Goal: Information Seeking & Learning: Learn about a topic

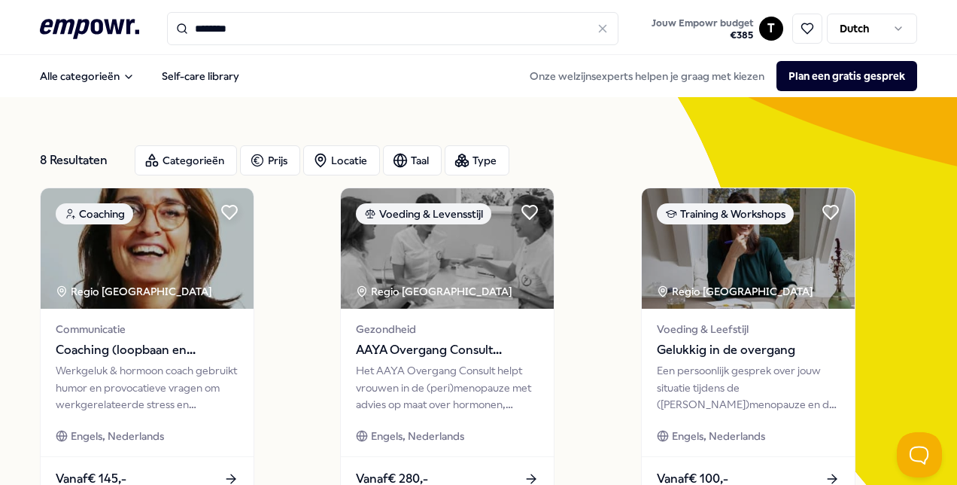
scroll to position [97, 0]
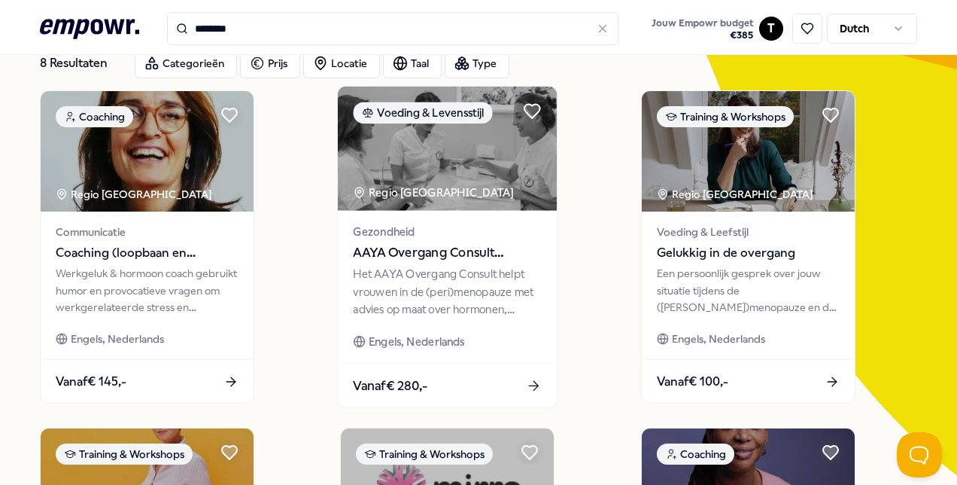
click at [446, 296] on div "Het AAYA Overgang Consult helpt vrouwen in de (peri)menopauze met advies op maa…" at bounding box center [448, 292] width 188 height 52
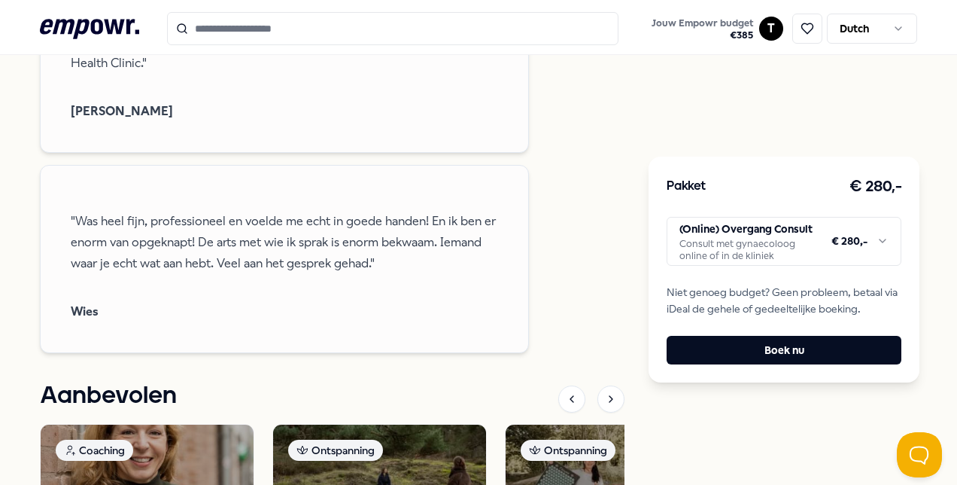
scroll to position [1526, 0]
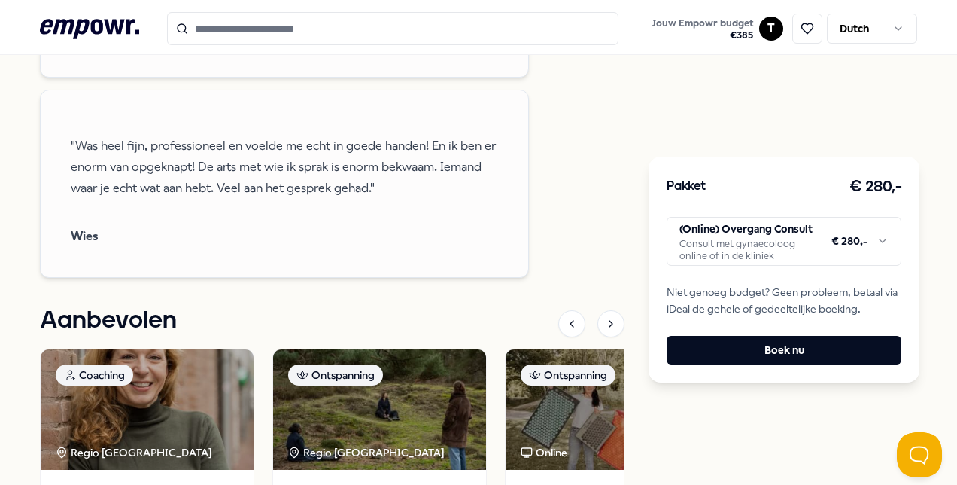
click at [792, 242] on html ".empowr-logo_svg__cls-1{fill:#03032f} Jouw Empowr budget € 385 T Dutch Alle cat…" at bounding box center [478, 242] width 957 height 485
click at [795, 242] on html ".empowr-logo_svg__cls-1{fill:#03032f} Jouw Empowr budget € 385 T Dutch Alle cat…" at bounding box center [478, 242] width 957 height 485
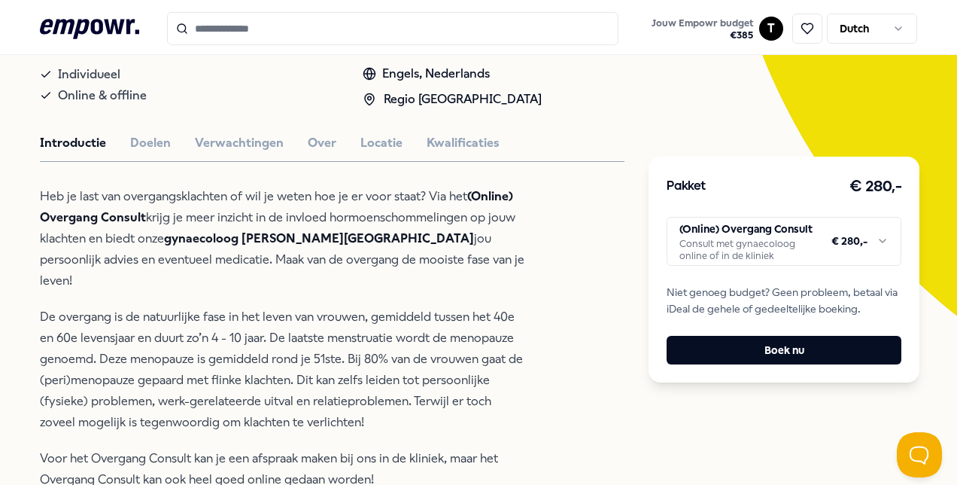
scroll to position [20, 0]
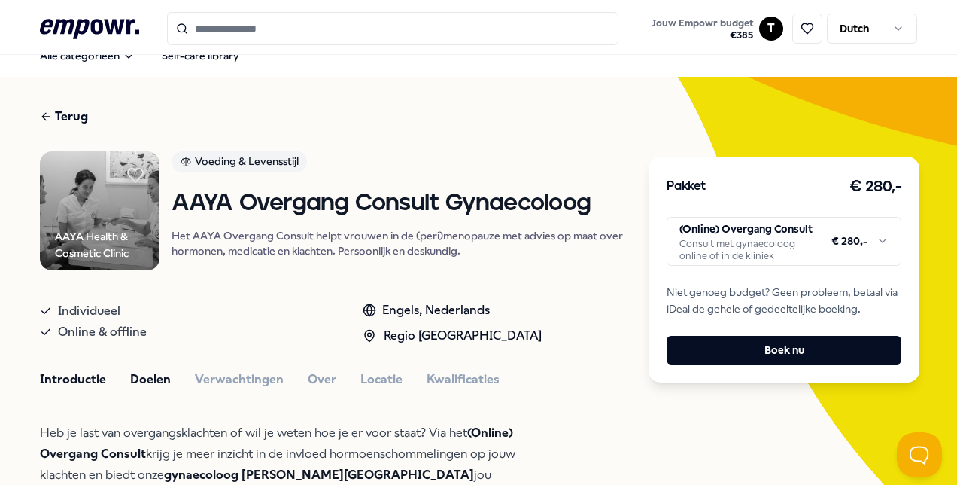
click at [135, 376] on button "Doelen" at bounding box center [150, 380] width 41 height 20
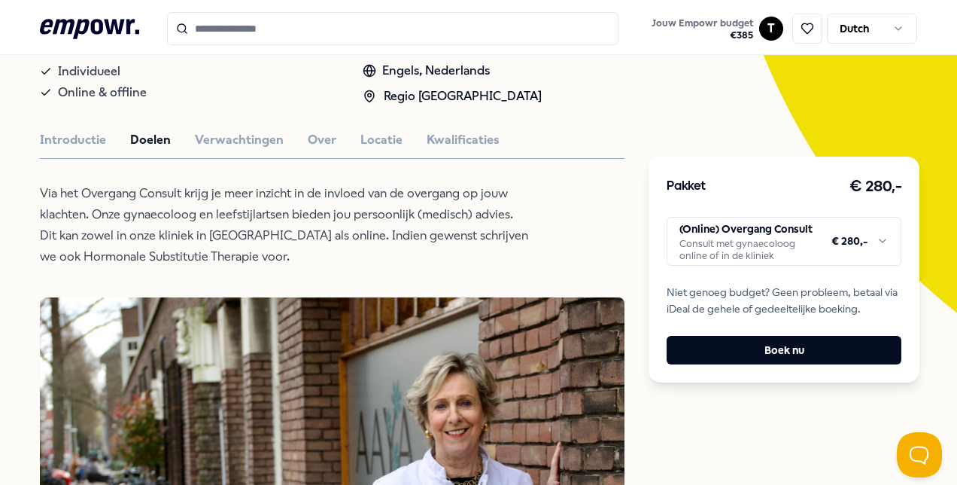
scroll to position [96, 0]
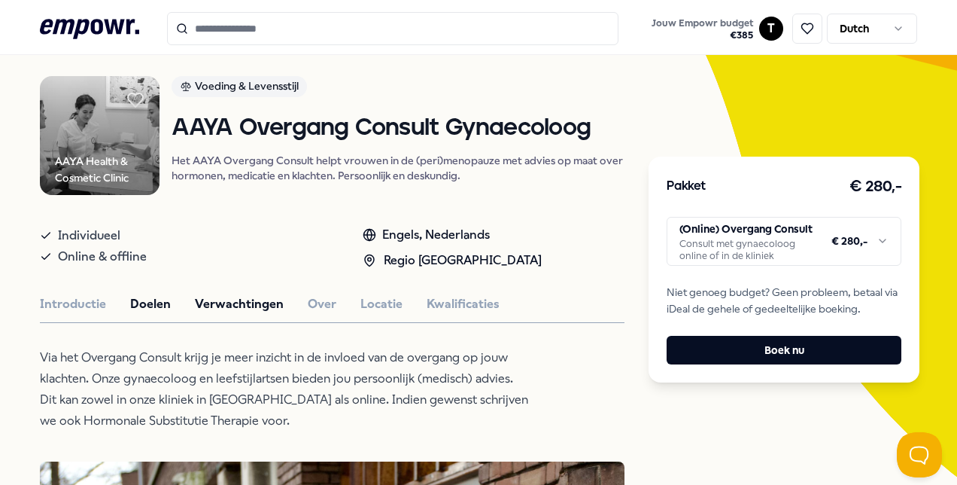
click at [214, 295] on button "Verwachtingen" at bounding box center [239, 304] width 89 height 20
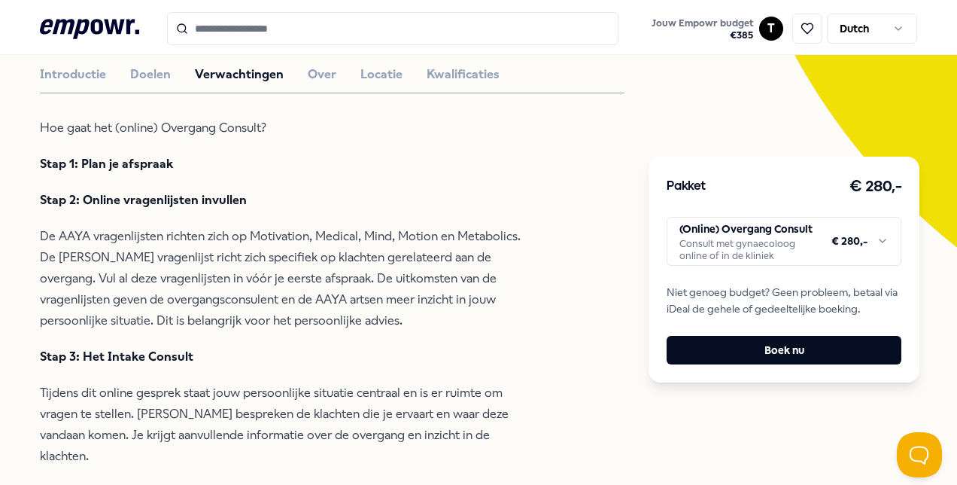
scroll to position [171, 0]
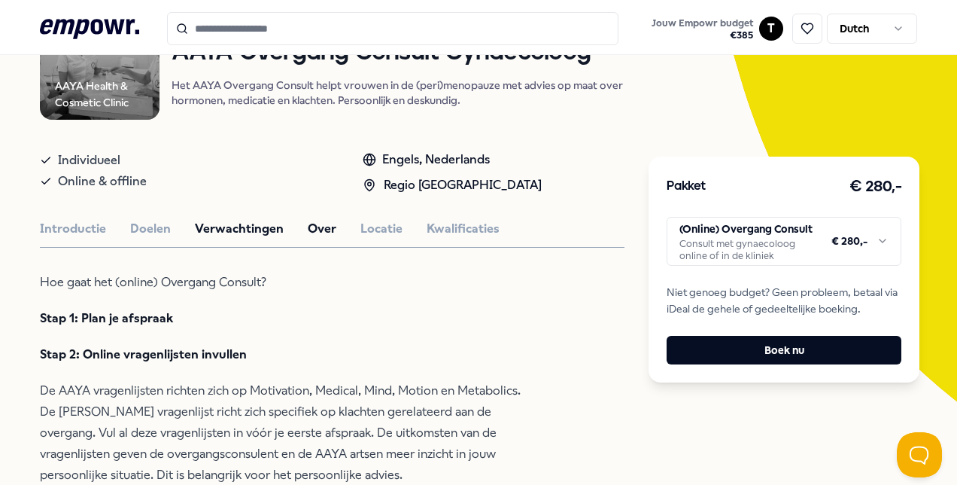
click at [308, 222] on button "Over" at bounding box center [322, 229] width 29 height 20
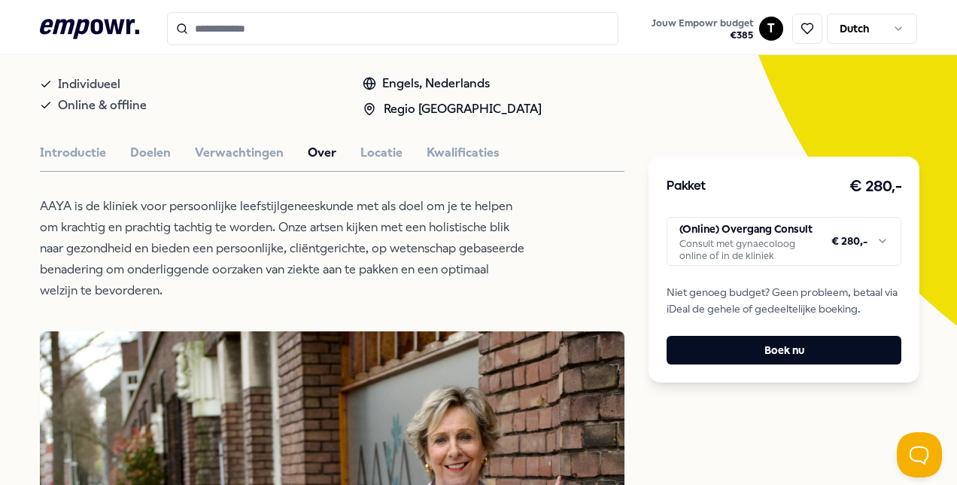
scroll to position [246, 0]
click at [382, 151] on button "Locatie" at bounding box center [382, 154] width 42 height 20
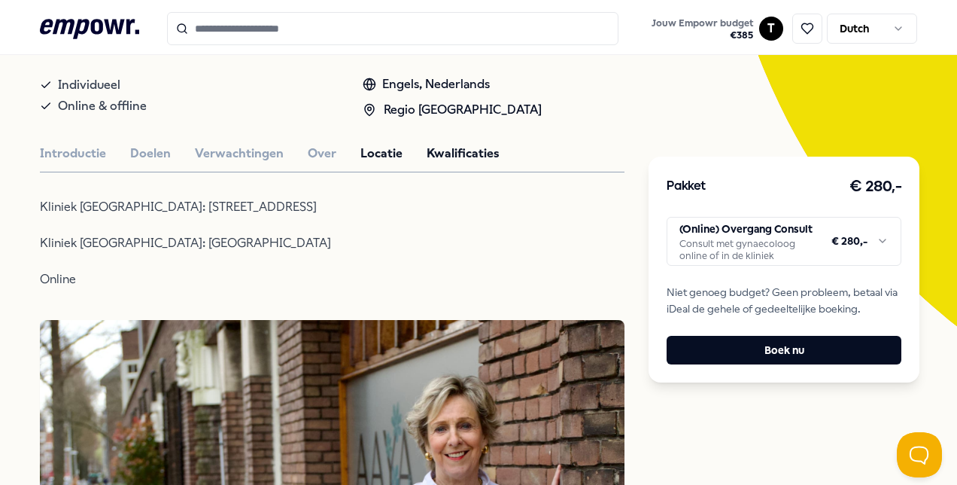
click at [473, 151] on button "Kwalificaties" at bounding box center [463, 154] width 73 height 20
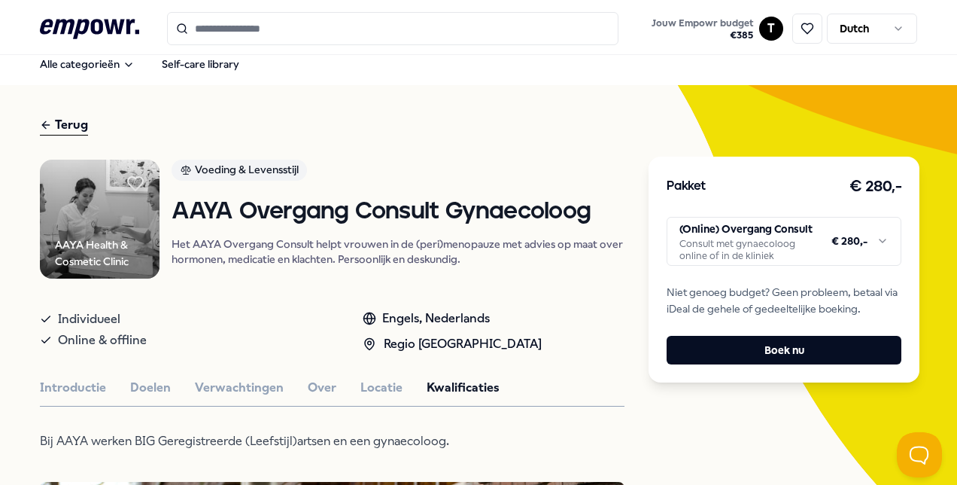
scroll to position [0, 0]
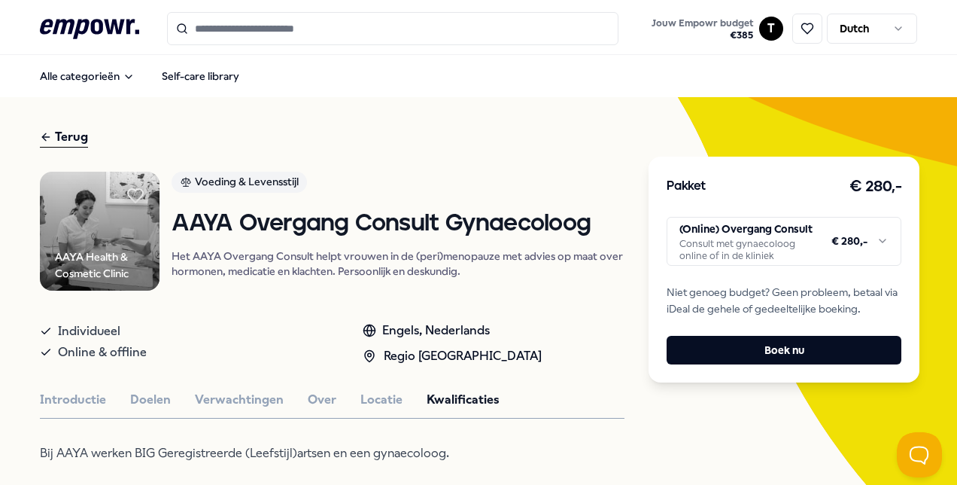
type input "********"
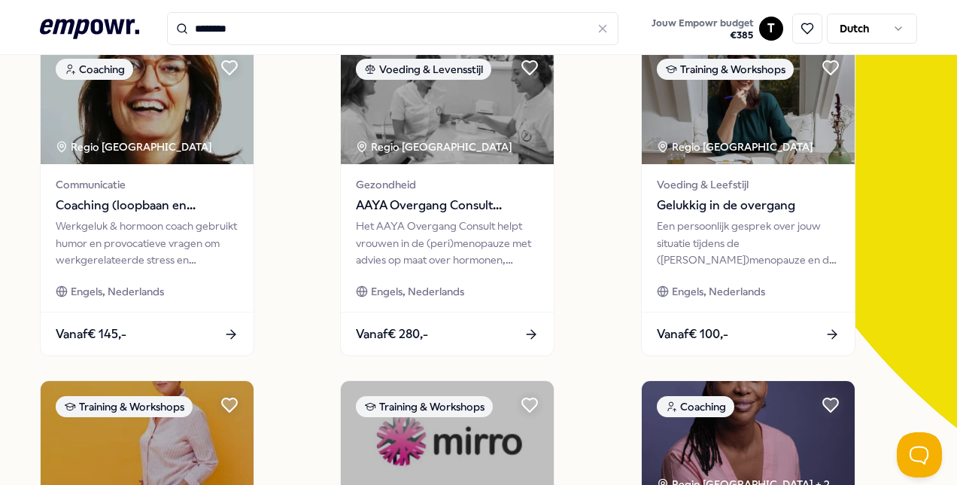
scroll to position [151, 0]
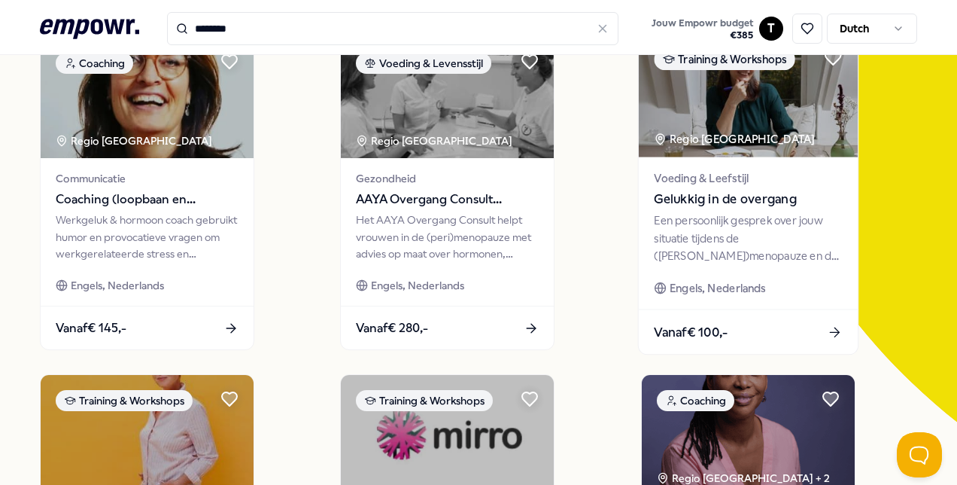
click at [743, 203] on span "Gelukkig in de overgang" at bounding box center [748, 200] width 188 height 20
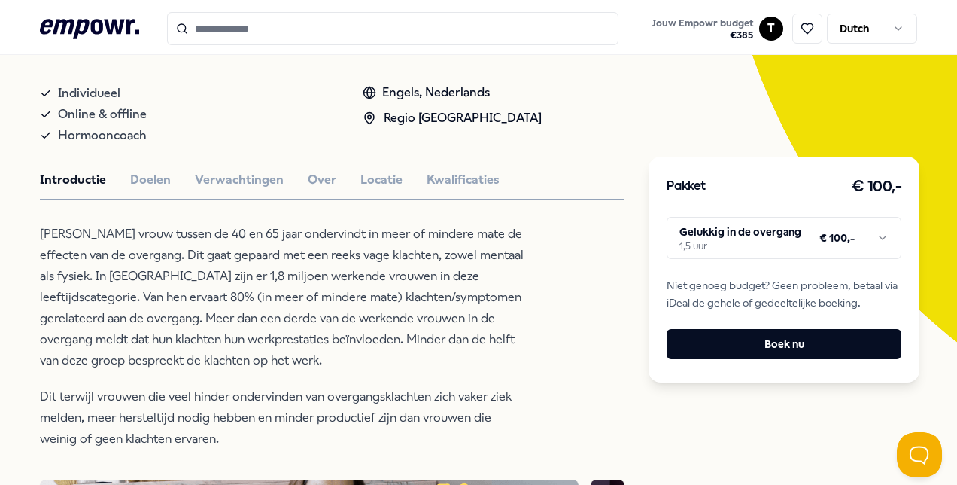
scroll to position [248, 0]
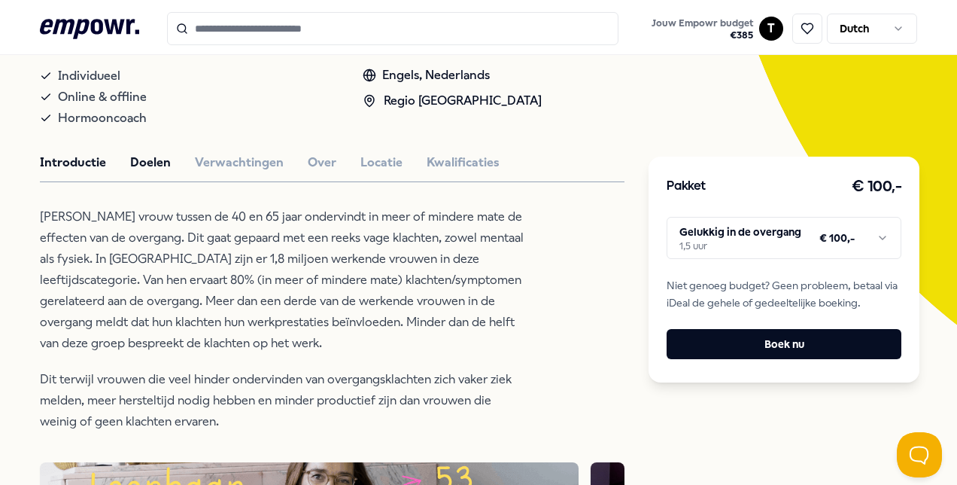
click at [161, 172] on button "Doelen" at bounding box center [150, 163] width 41 height 20
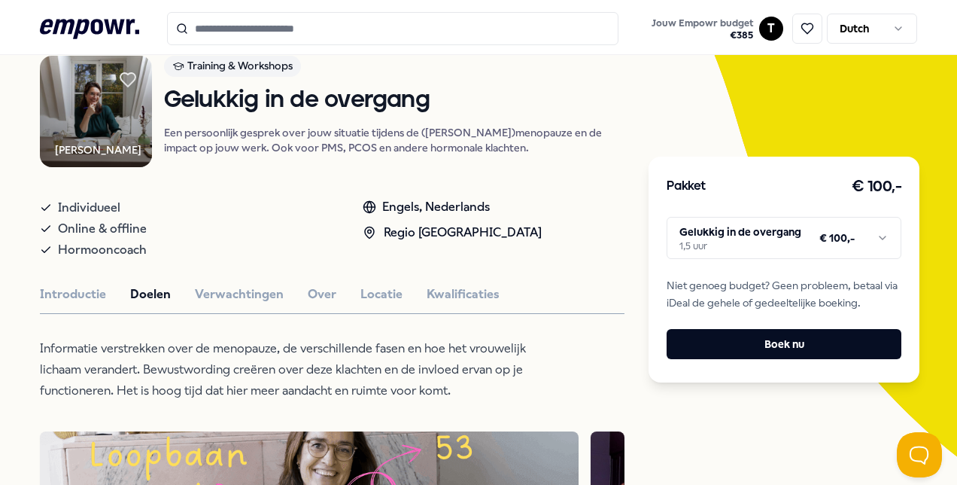
scroll to position [97, 0]
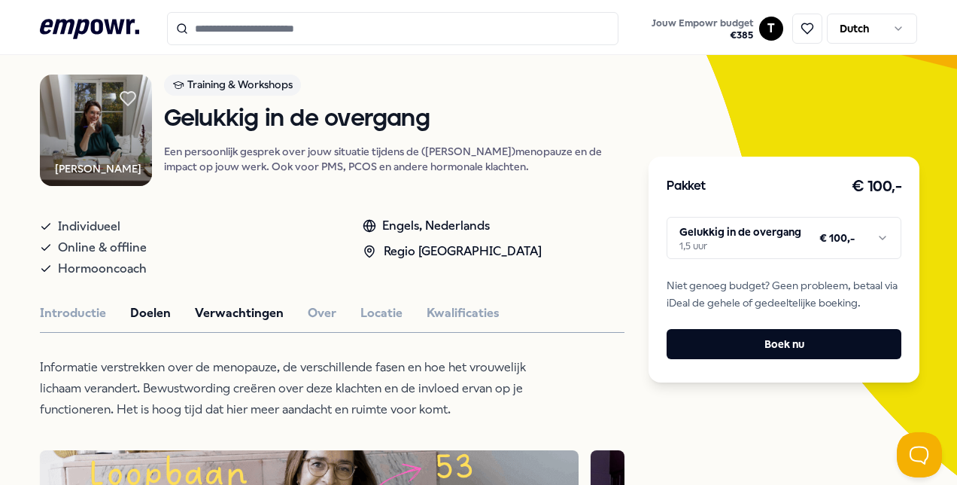
click at [215, 316] on button "Verwachtingen" at bounding box center [239, 313] width 89 height 20
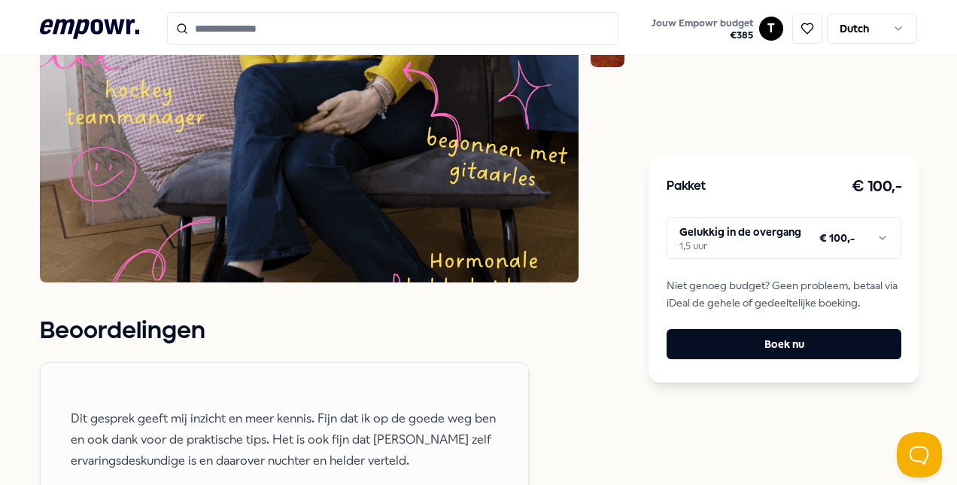
scroll to position [775, 0]
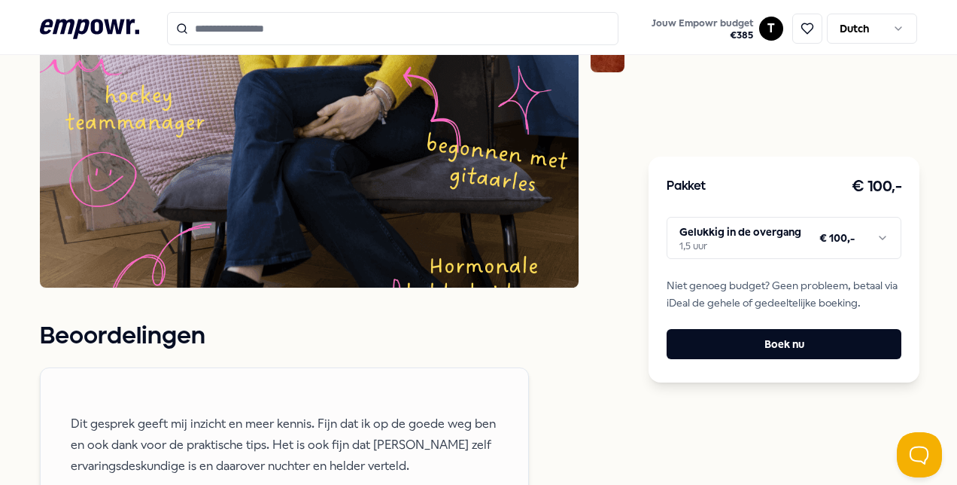
type input "********"
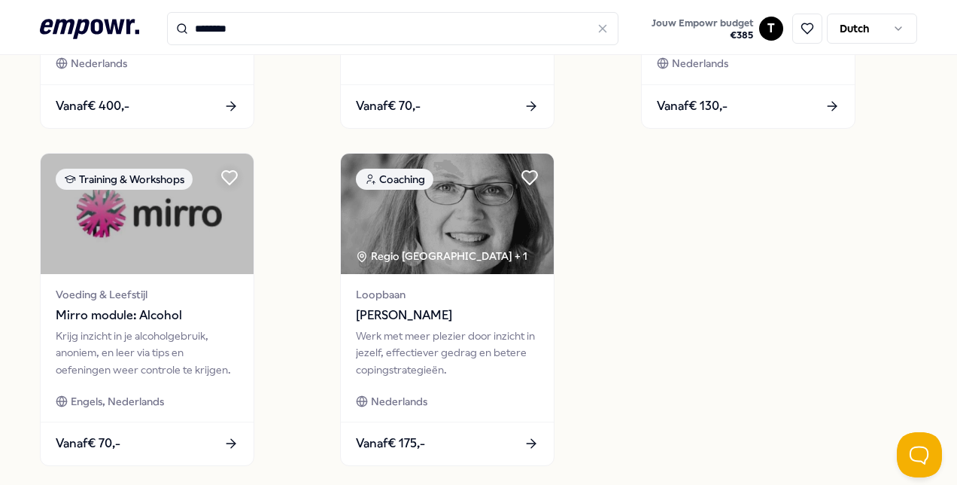
scroll to position [559, 0]
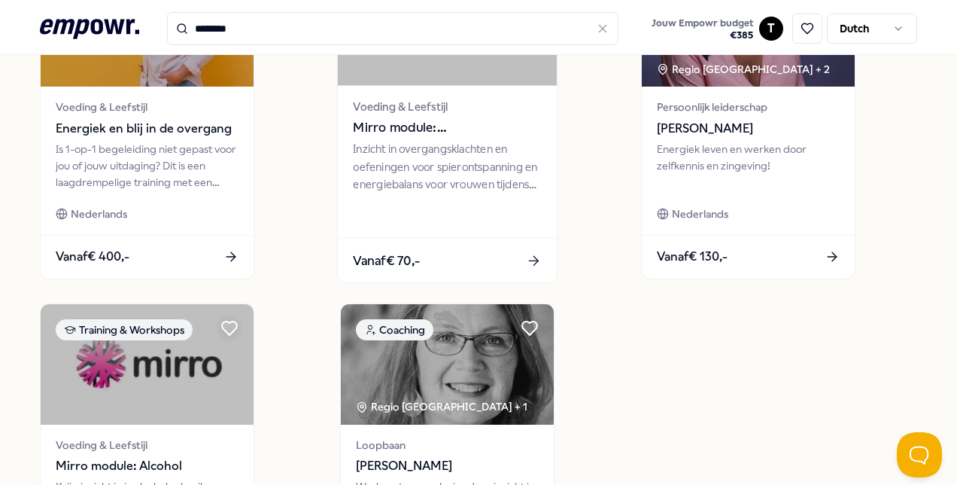
click at [446, 163] on div "Inzicht in overgangsklachten en oefeningen voor spierontspanning en energiebala…" at bounding box center [448, 167] width 188 height 52
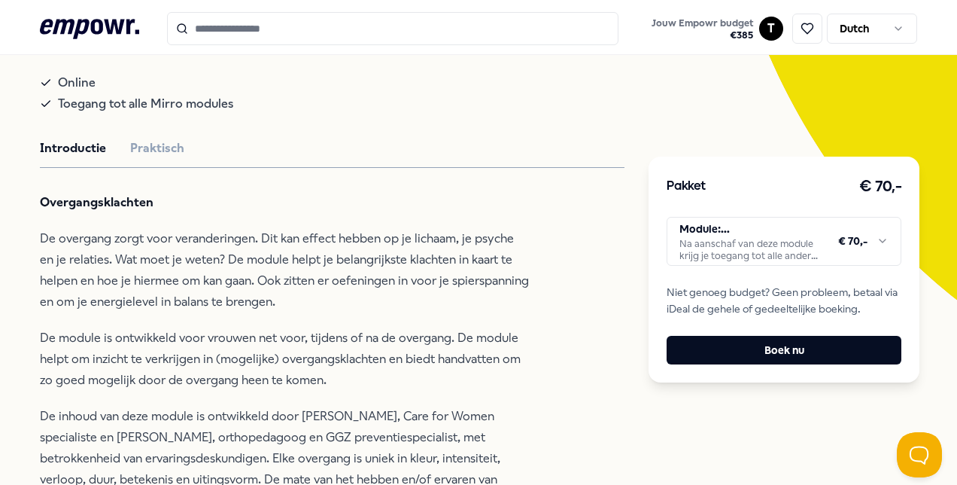
scroll to position [172, 0]
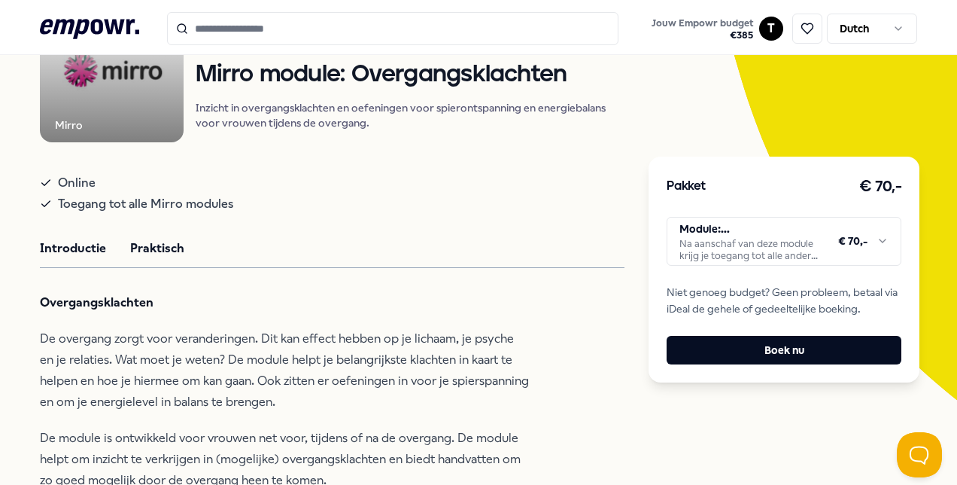
click at [175, 239] on button "Praktisch" at bounding box center [157, 249] width 54 height 20
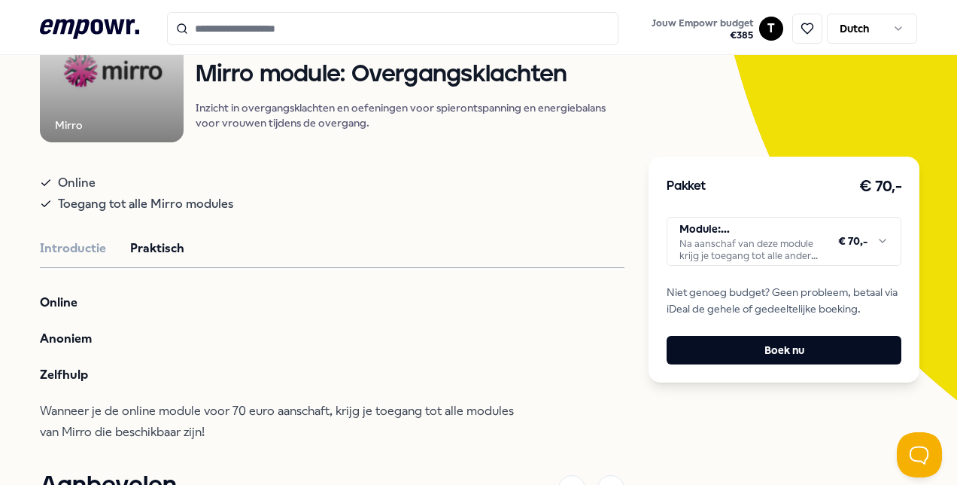
scroll to position [248, 0]
